Goal: Information Seeking & Learning: Find specific page/section

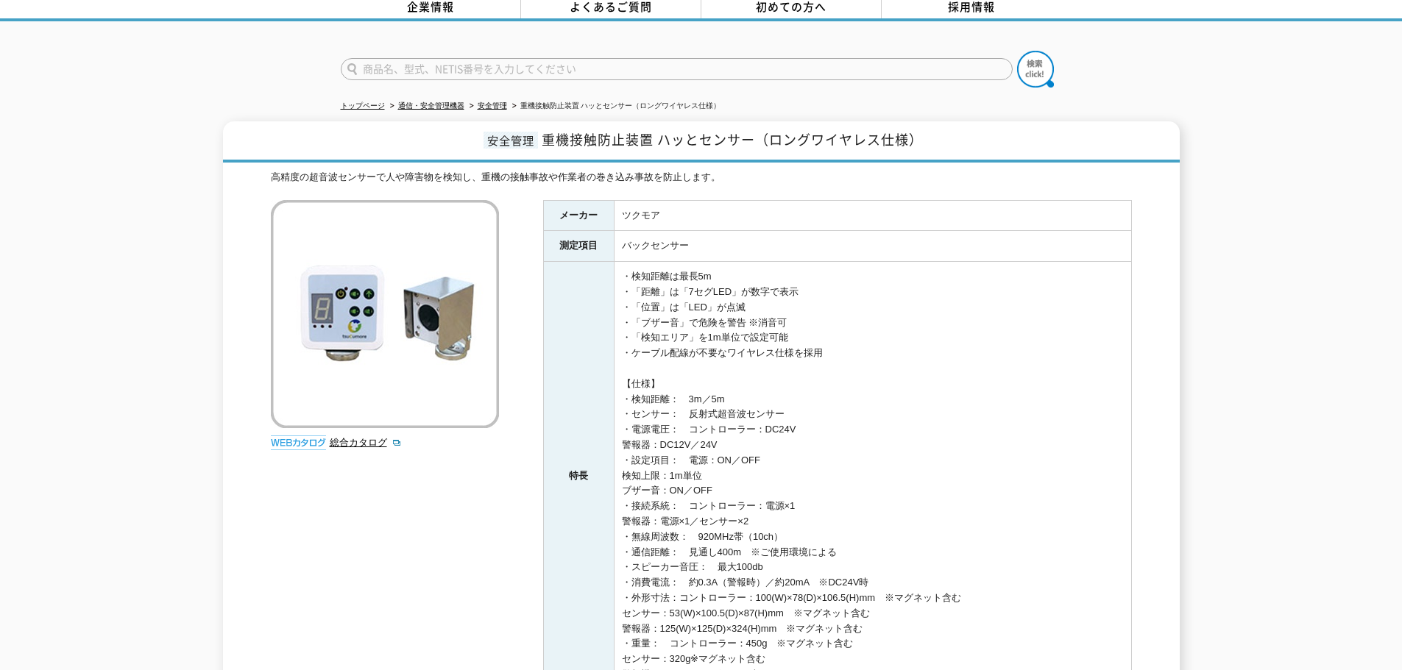
scroll to position [221, 0]
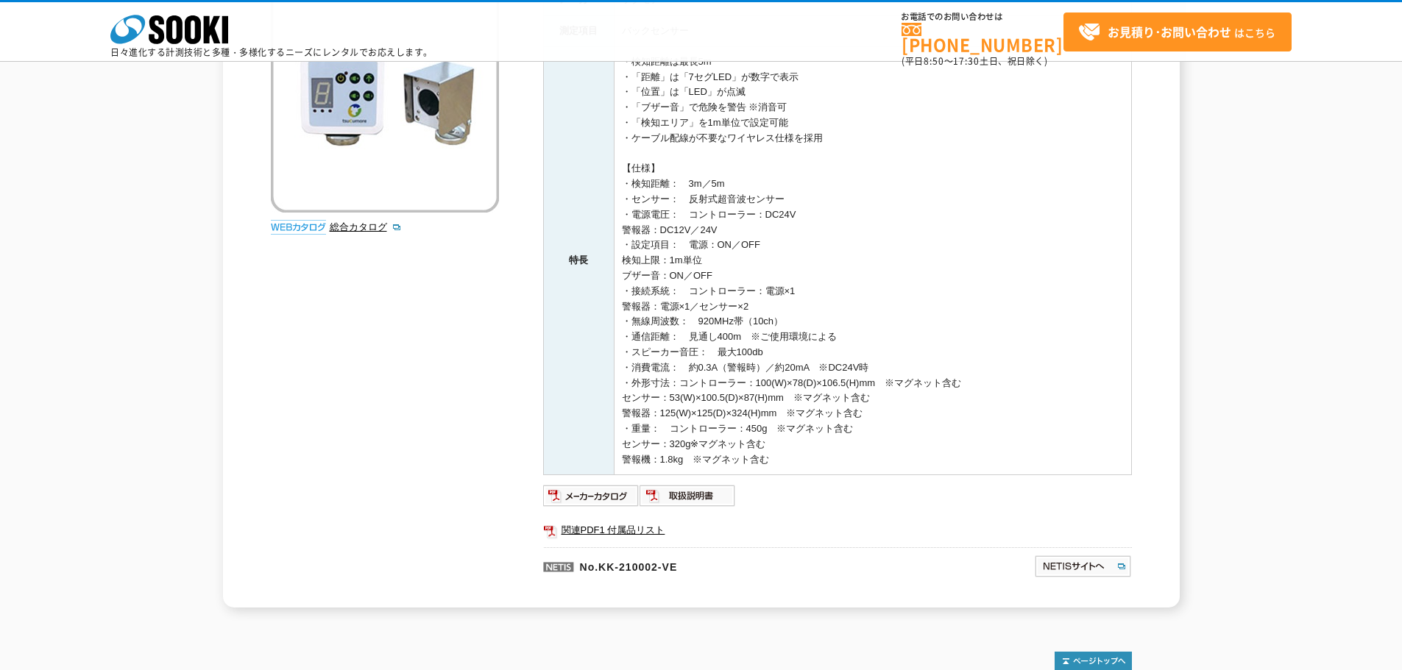
drag, startPoint x: 624, startPoint y: 265, endPoint x: 843, endPoint y: 457, distance: 291.5
click at [843, 457] on td "・検知距離は最長5m ・「距離」は「7セグLED」が数字で表示 ・「位置」は「LED」が点滅 ・「ブザー音」で危険を警告 ※消音可 ・「検知エリア」を1m単位…" at bounding box center [872, 260] width 517 height 429
click at [843, 456] on td "・検知距離は最長5m ・「距離」は「7セグLED」が数字で表示 ・「位置」は「LED」が点滅 ・「ブザー音」で危険を警告 ※消音可 ・「検知エリア」を1m単位…" at bounding box center [872, 260] width 517 height 429
click at [840, 444] on td "・検知距離は最長5m ・「距離」は「7セグLED」が数字で表示 ・「位置」は「LED」が点滅 ・「ブザー音」で危険を警告 ※消音可 ・「検知エリア」を1m単位…" at bounding box center [872, 260] width 517 height 429
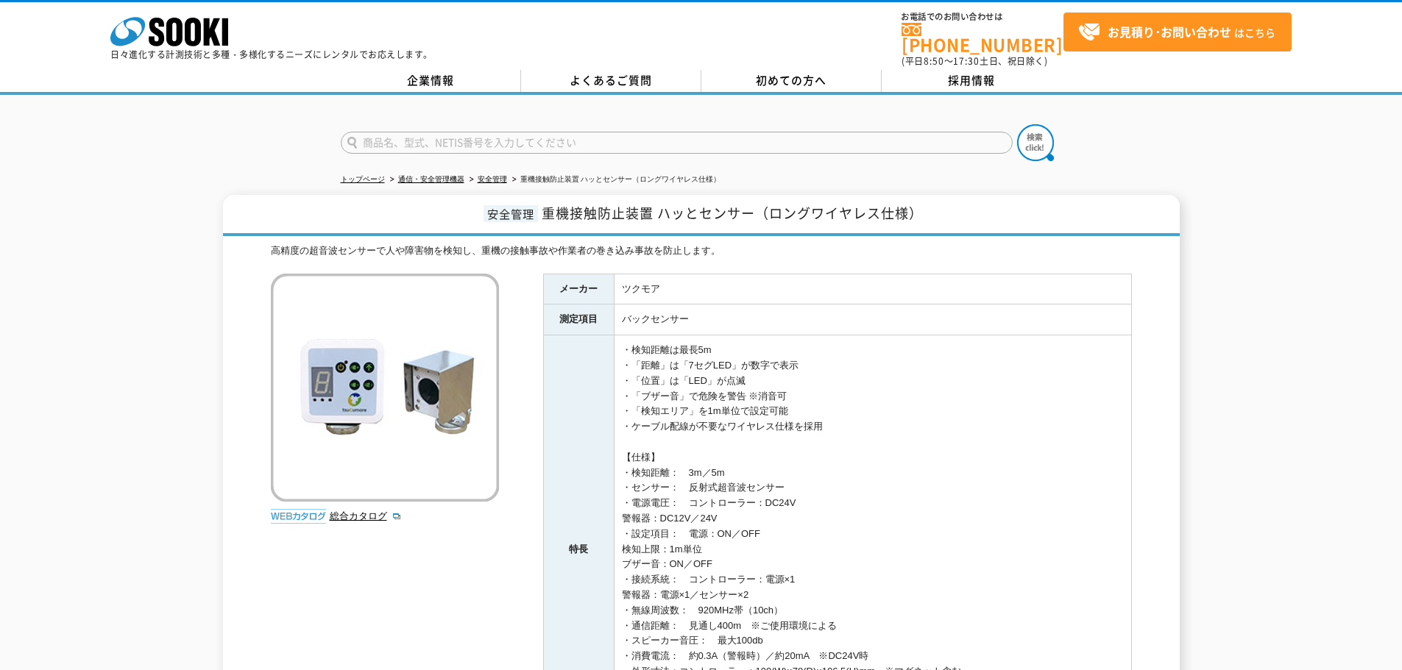
click at [442, 132] on input "text" at bounding box center [677, 143] width 672 height 22
type input "ハットセンサー"
click at [1017, 124] on button at bounding box center [1035, 142] width 37 height 37
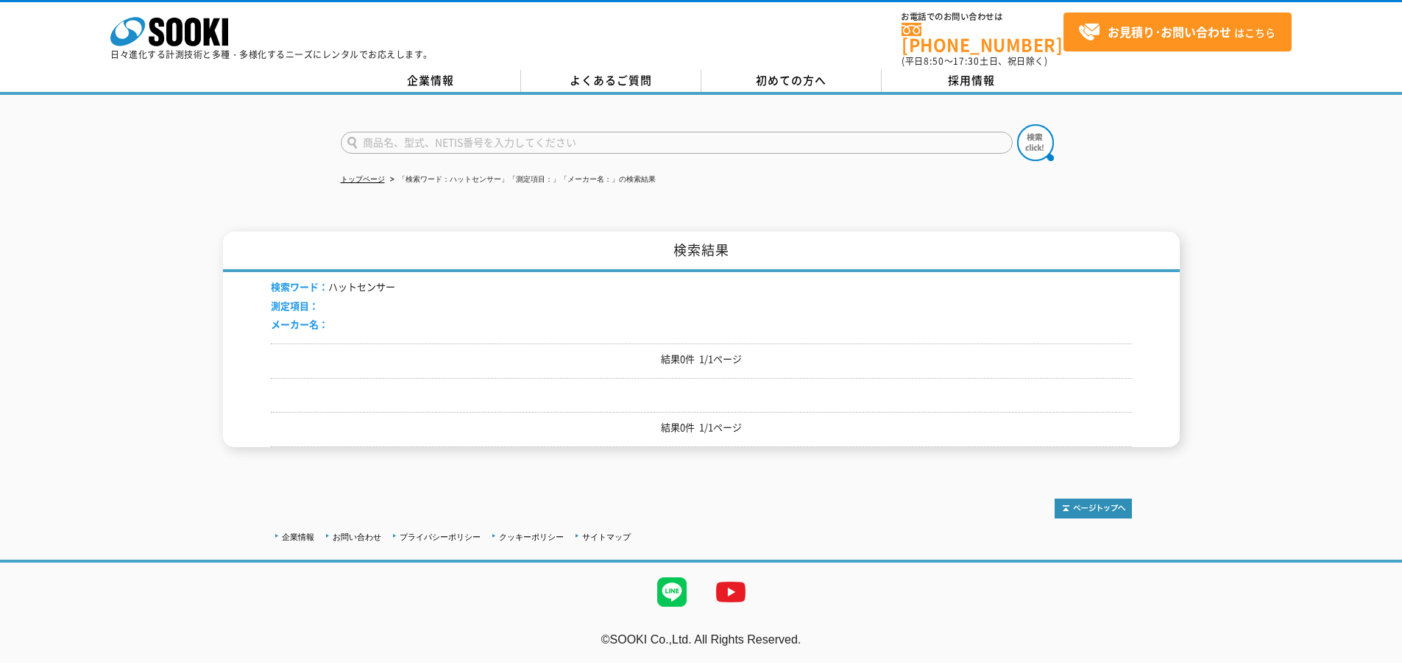
click at [436, 140] on input "text" at bounding box center [677, 143] width 672 height 22
type input "ハッと"
click at [1017, 124] on button at bounding box center [1035, 142] width 37 height 37
